Goal: Task Accomplishment & Management: Use online tool/utility

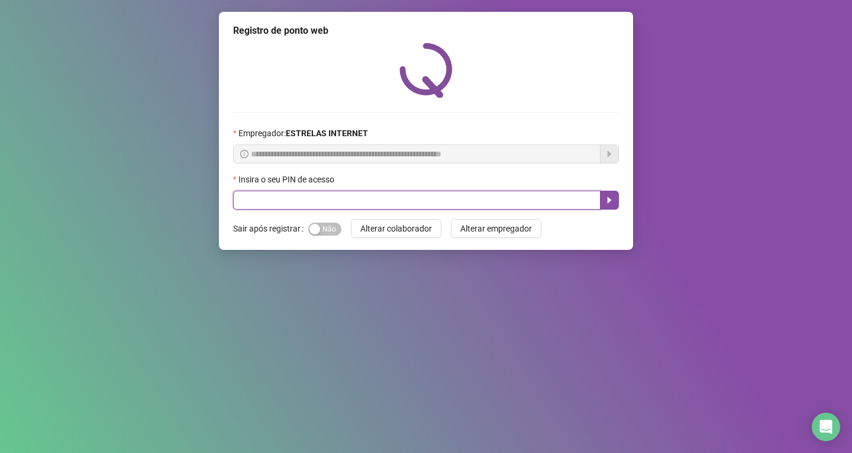
click at [327, 203] on input "text" at bounding box center [416, 199] width 367 height 19
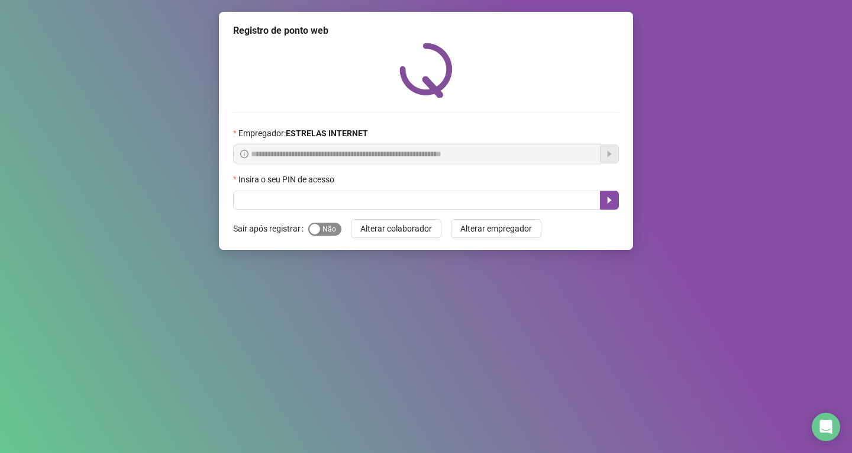
click at [319, 223] on span "Sim Não" at bounding box center [324, 228] width 33 height 13
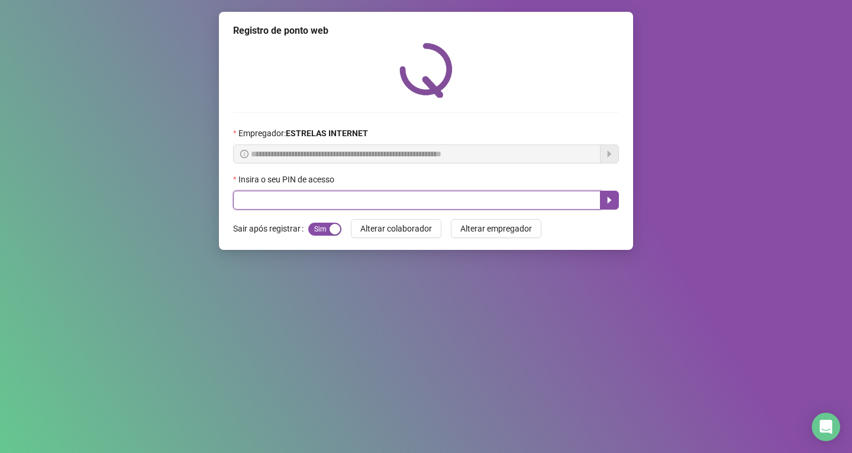
click at [339, 195] on input "text" at bounding box center [416, 199] width 367 height 19
type input "*****"
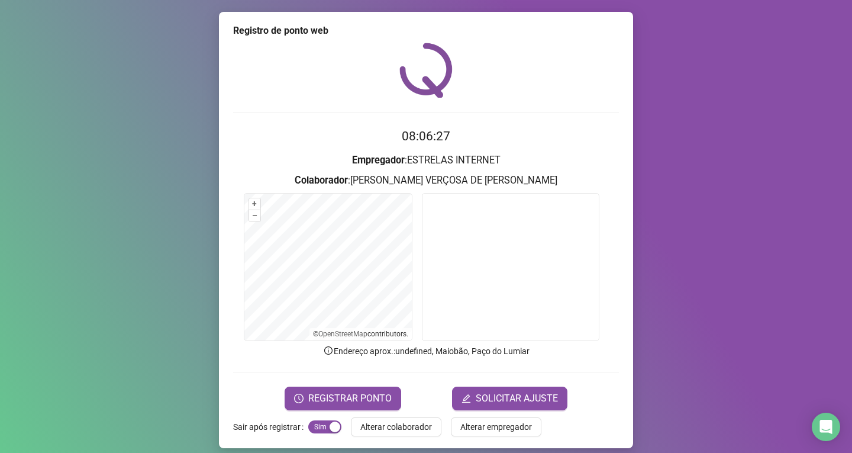
click at [321, 415] on div "Registro de ponto web 08:06:27 Empregador : ESTRELAS INTERNET Colaborador : AQU…" at bounding box center [426, 230] width 414 height 436
click at [333, 401] on span "REGISTRAR PONTO" at bounding box center [349, 398] width 83 height 14
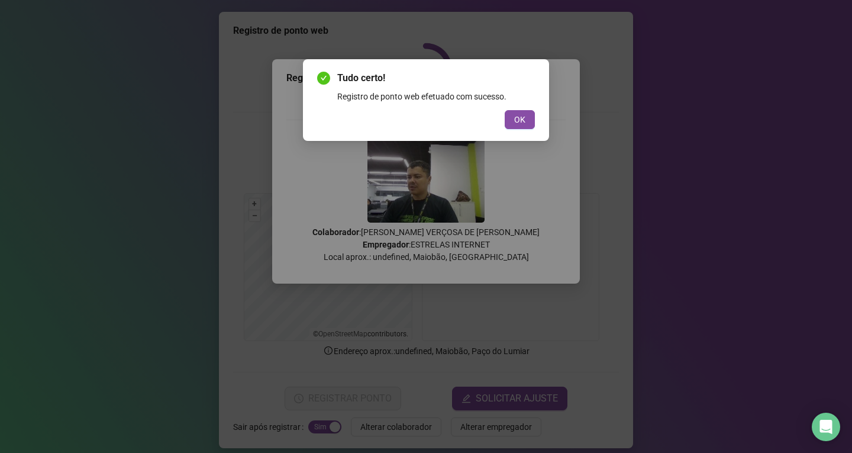
click at [515, 109] on div "Tudo certo! Registro de ponto web efetuado com sucesso. OK" at bounding box center [426, 100] width 218 height 58
click at [515, 118] on span "OK" at bounding box center [519, 119] width 11 height 13
